Goal: Transaction & Acquisition: Purchase product/service

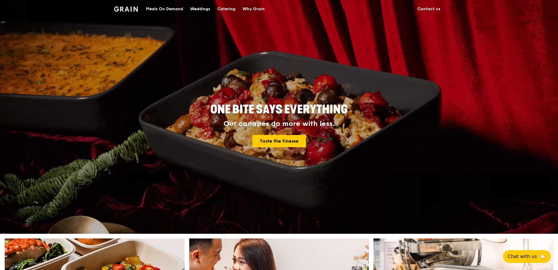
click at [224, 13] on div "Catering" at bounding box center [226, 9] width 18 height 18
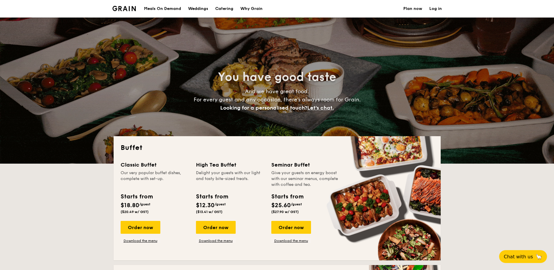
select select
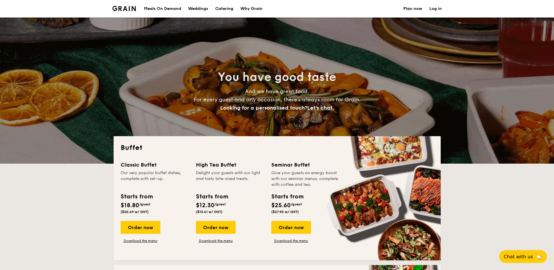
click at [159, 11] on div "Meals On Demand" at bounding box center [162, 9] width 37 height 18
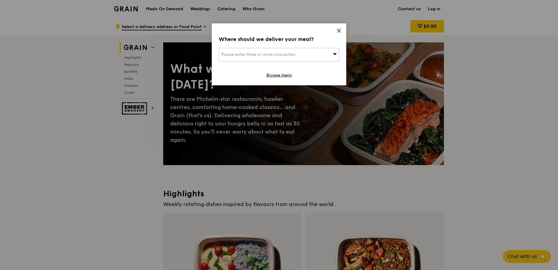
click at [334, 30] on div "Where should we deliver your meal? Please enter three or more characters Browse…" at bounding box center [279, 54] width 134 height 62
click at [336, 30] on icon at bounding box center [338, 30] width 5 height 5
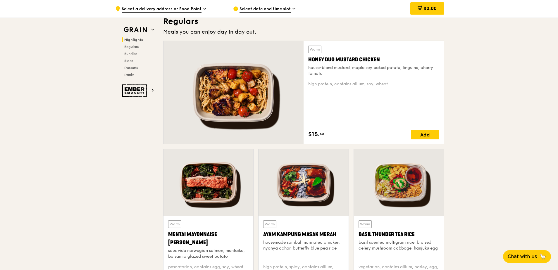
scroll to position [409, 0]
